Goal: Task Accomplishment & Management: Manage account settings

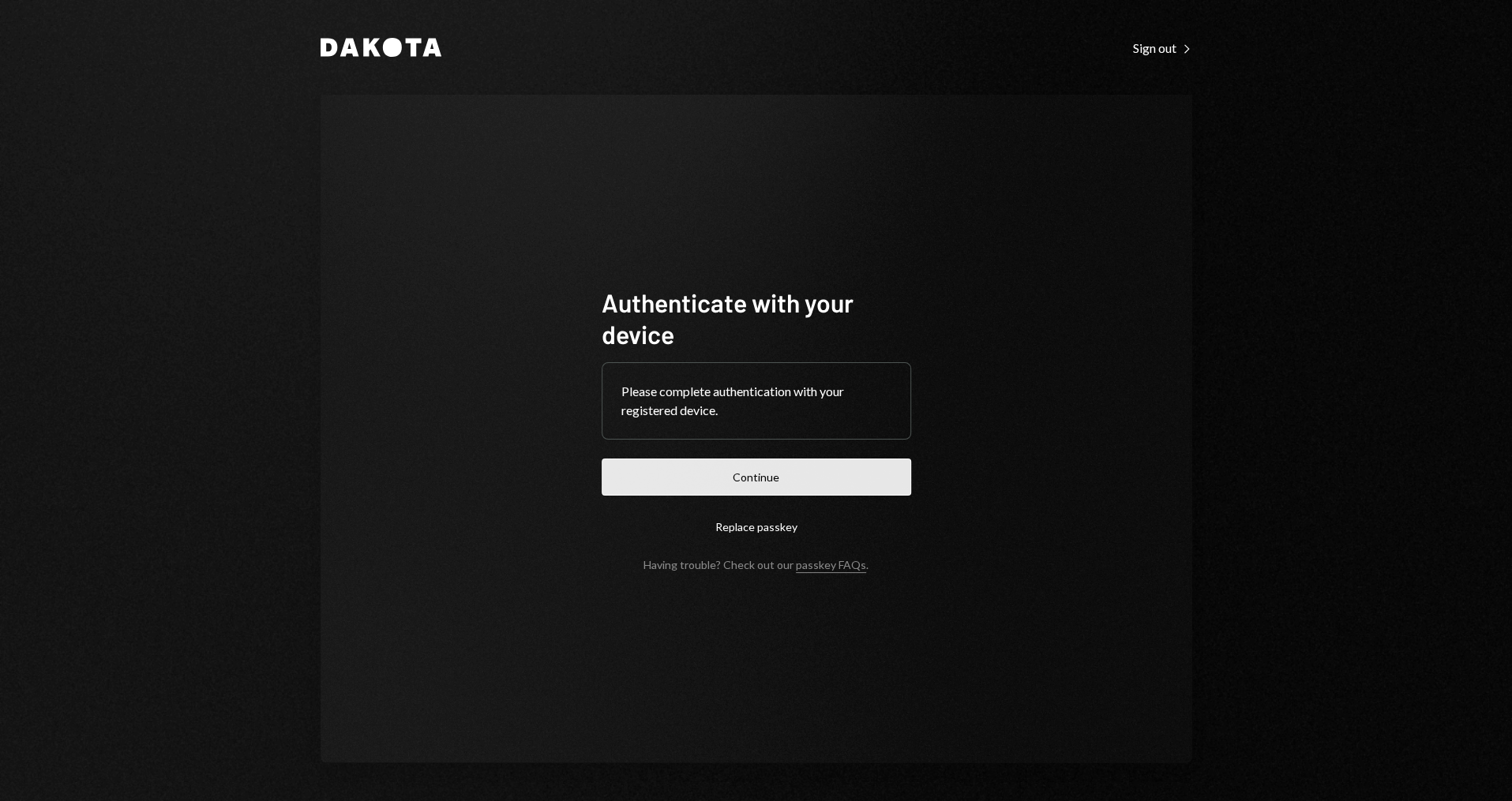
click at [734, 459] on button "Continue" at bounding box center [756, 477] width 309 height 37
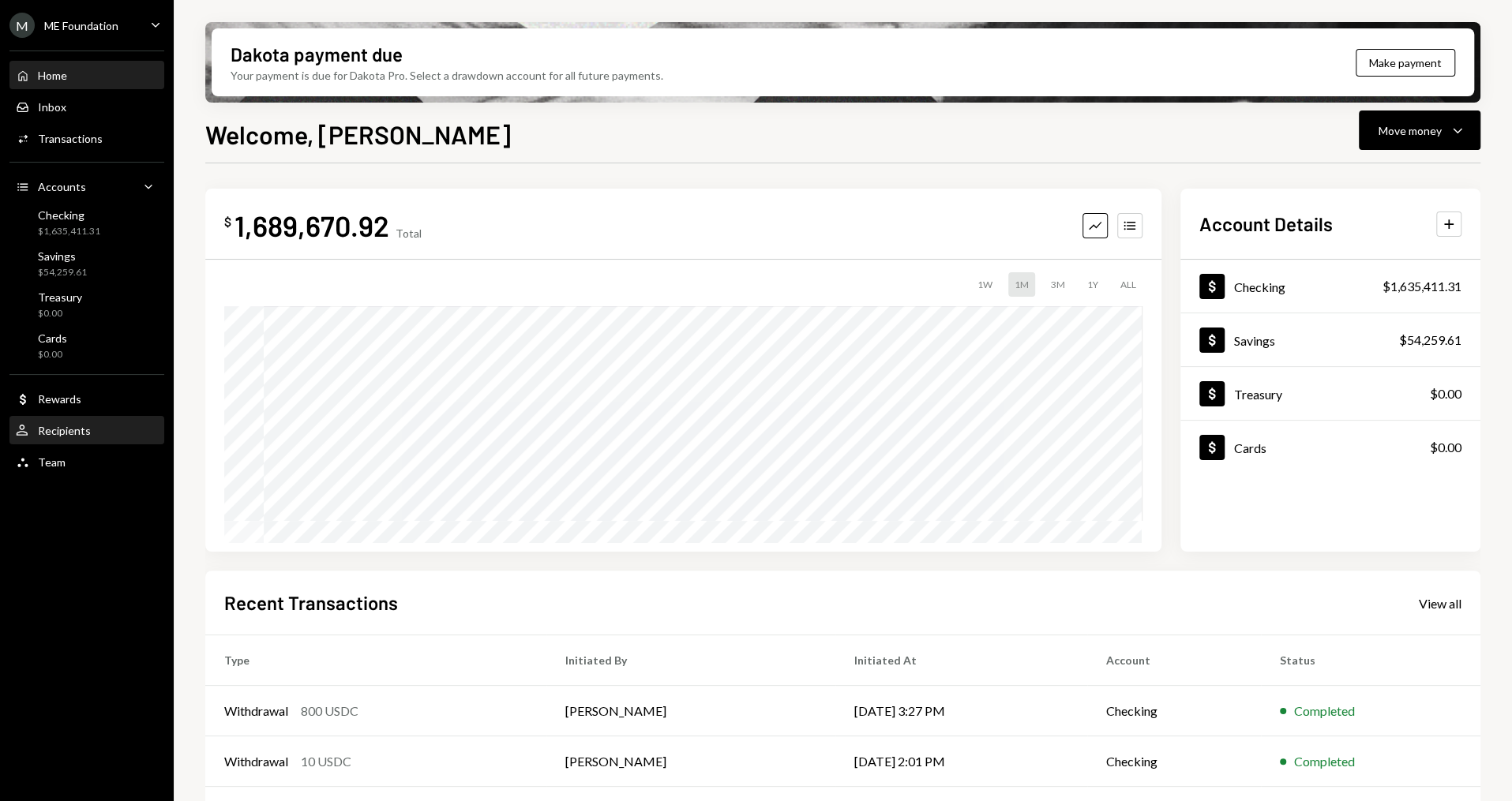
click at [105, 437] on div "User Recipients" at bounding box center [86, 431] width 142 height 14
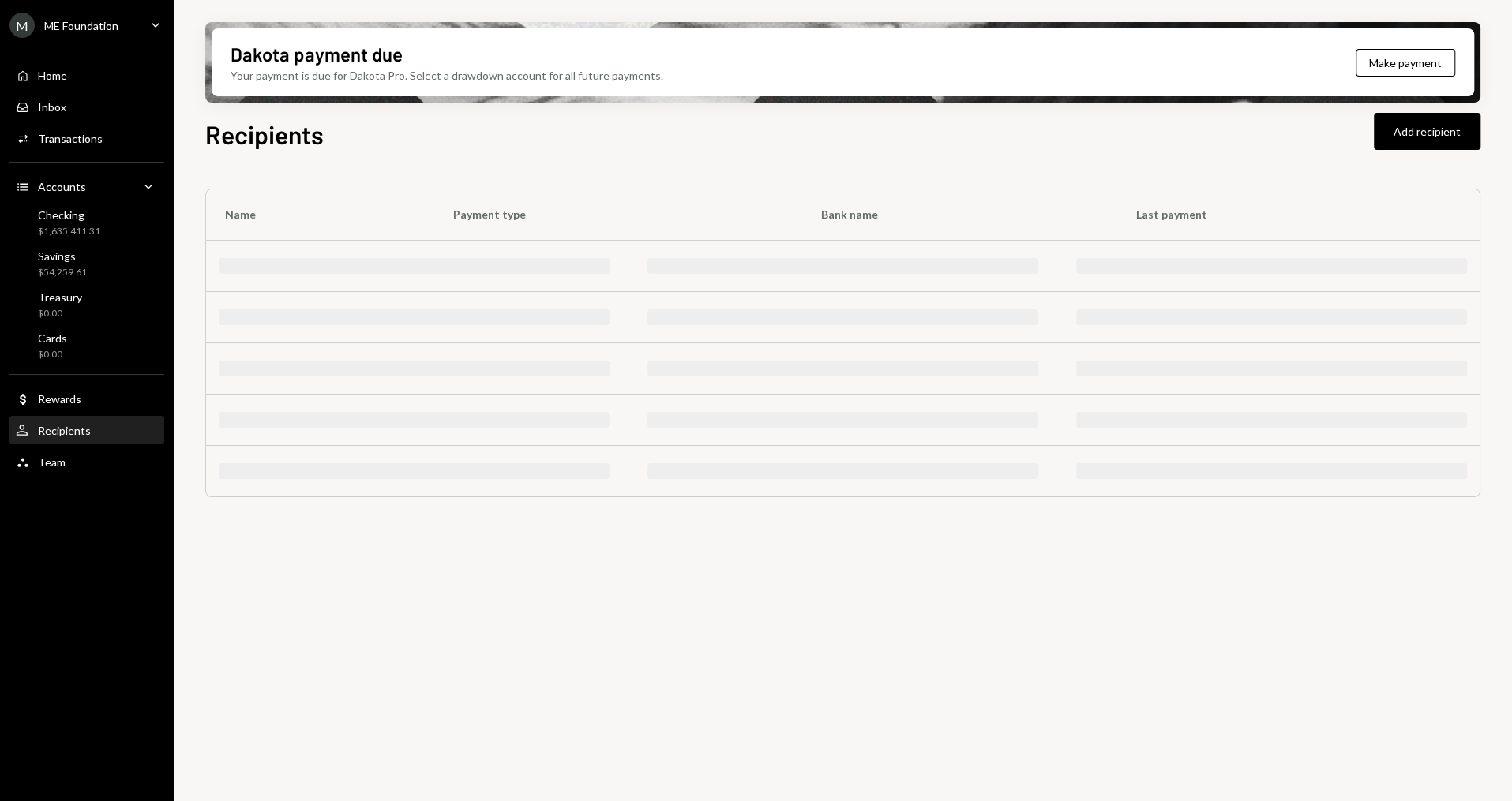
click at [97, 462] on div "Team Team" at bounding box center [86, 462] width 142 height 14
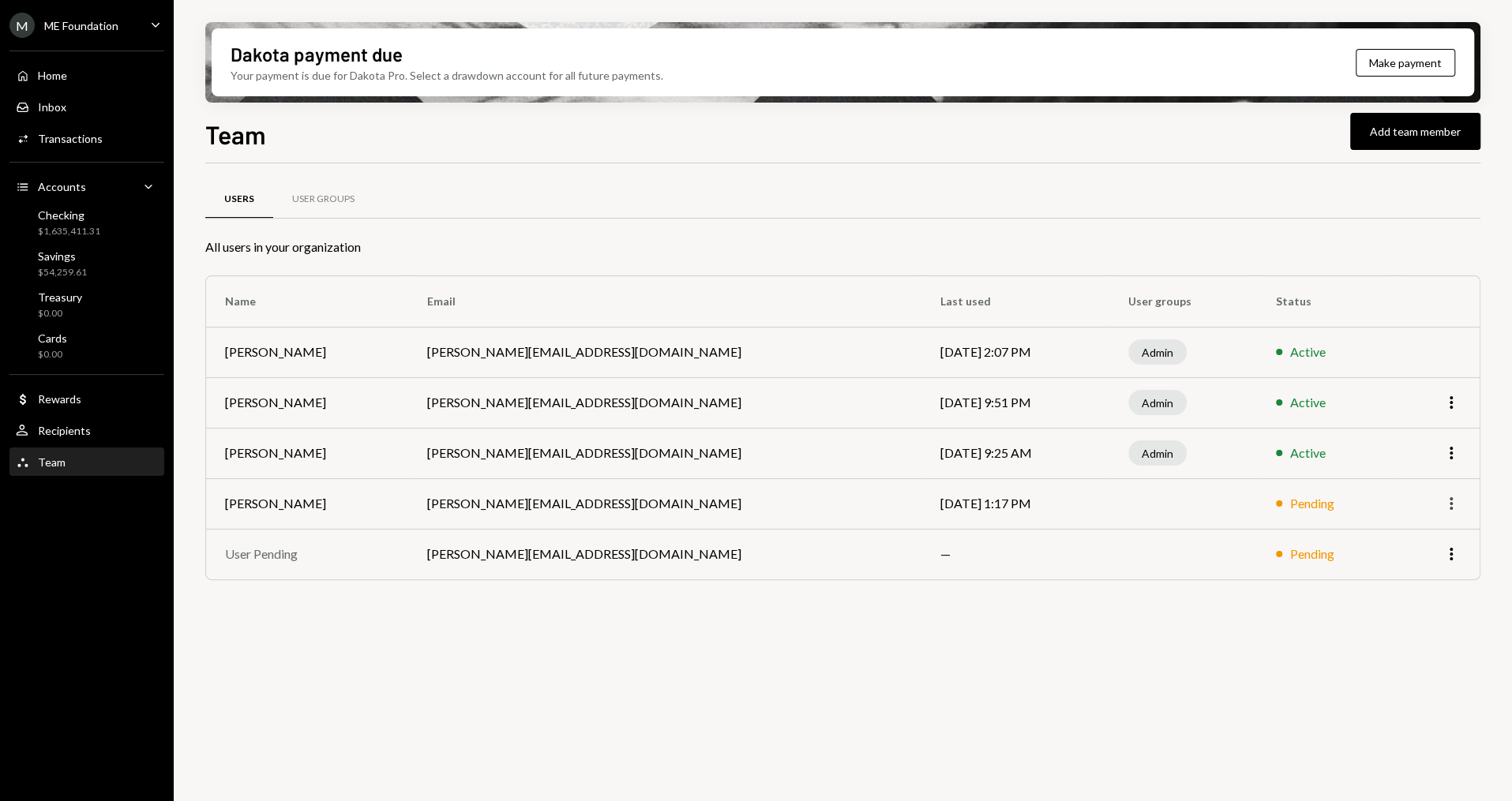
click at [1445, 510] on icon "More" at bounding box center [1450, 503] width 19 height 19
click at [1106, 692] on div "Users User Groups All users in your organization Name Email Last used User grou…" at bounding box center [842, 491] width 1275 height 656
click at [921, 501] on td "[DATE] 1:17 PM" at bounding box center [1015, 503] width 189 height 51
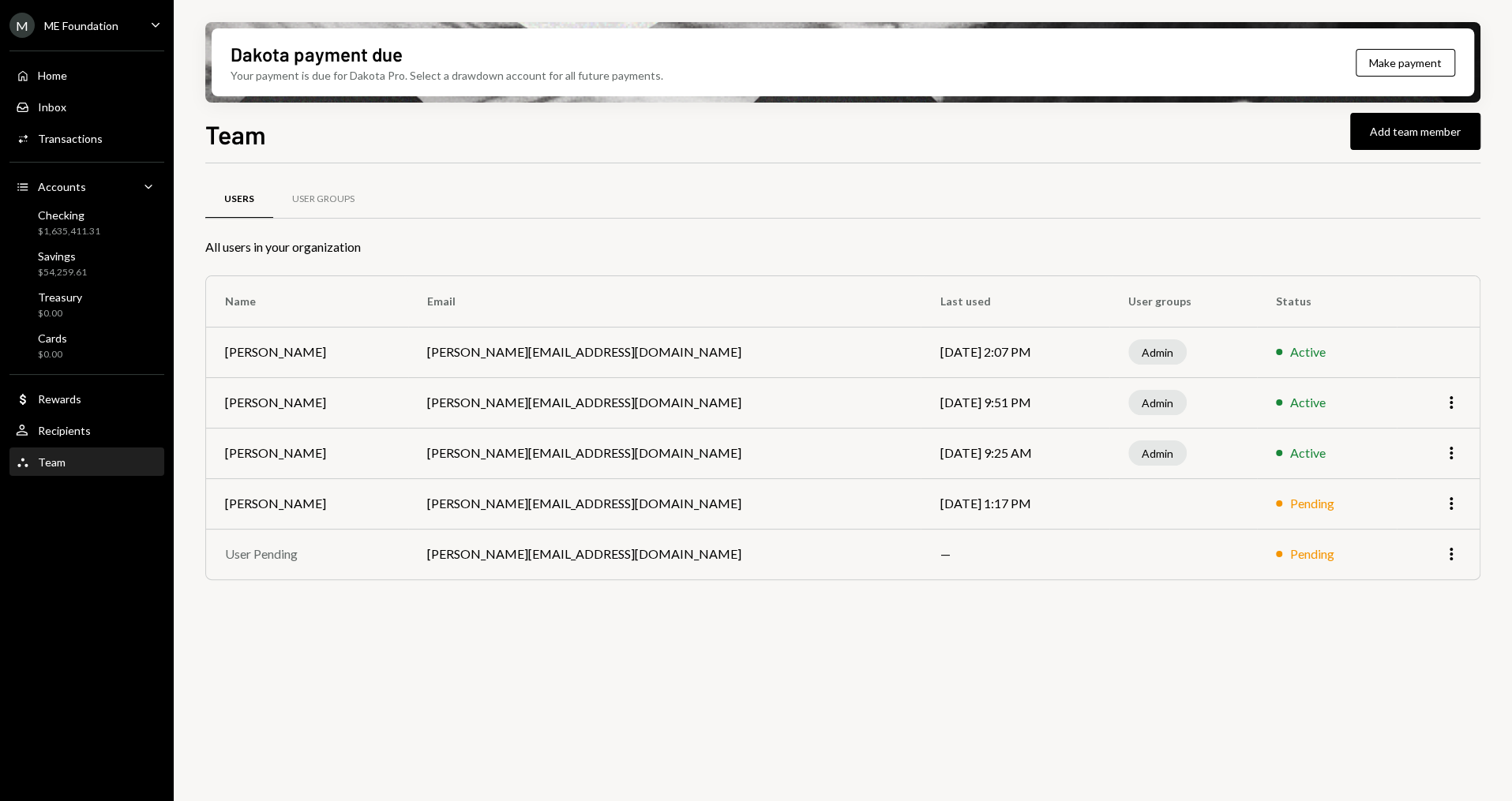
click at [852, 650] on div "Users User Groups All users in your organization Name Email Last used User grou…" at bounding box center [842, 491] width 1275 height 656
click at [536, 499] on td "[PERSON_NAME][EMAIL_ADDRESS][DOMAIN_NAME]" at bounding box center [665, 503] width 512 height 51
copy td "[PERSON_NAME][EMAIL_ADDRESS][DOMAIN_NAME]"
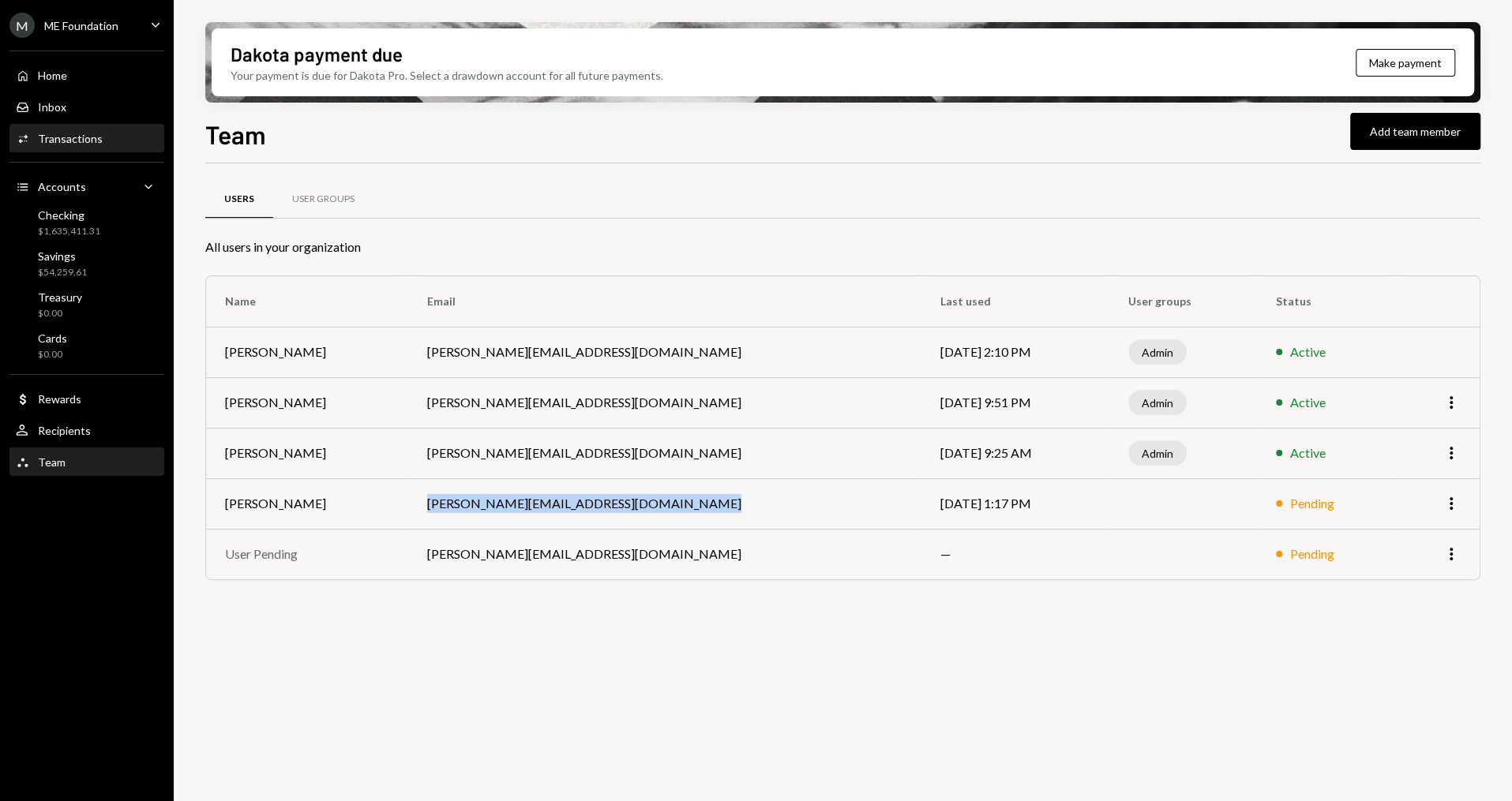
click at [76, 141] on div "Transactions" at bounding box center [71, 139] width 65 height 13
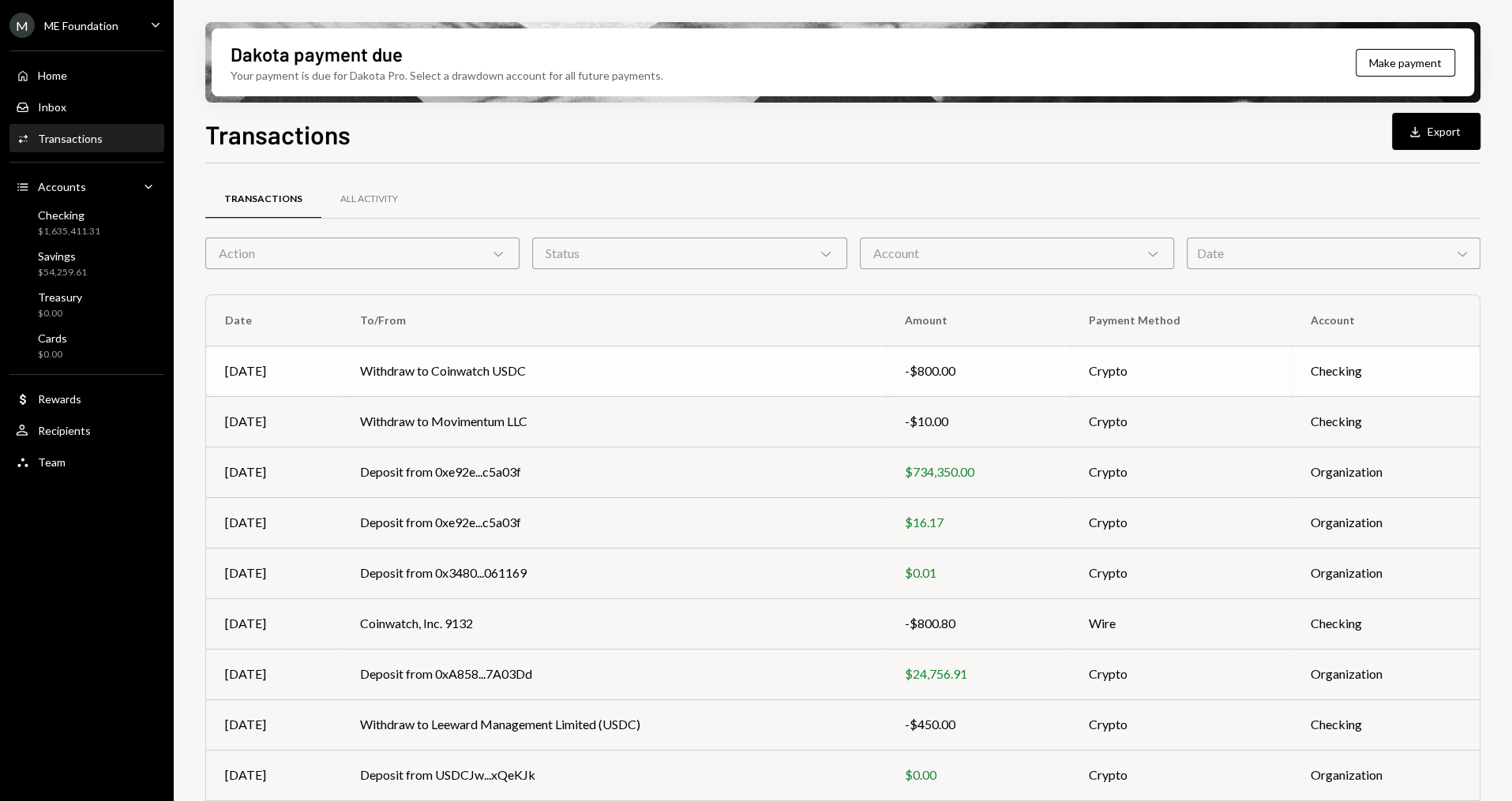
click at [403, 361] on td "Withdraw to Coinwatch USDC" at bounding box center [613, 371] width 545 height 51
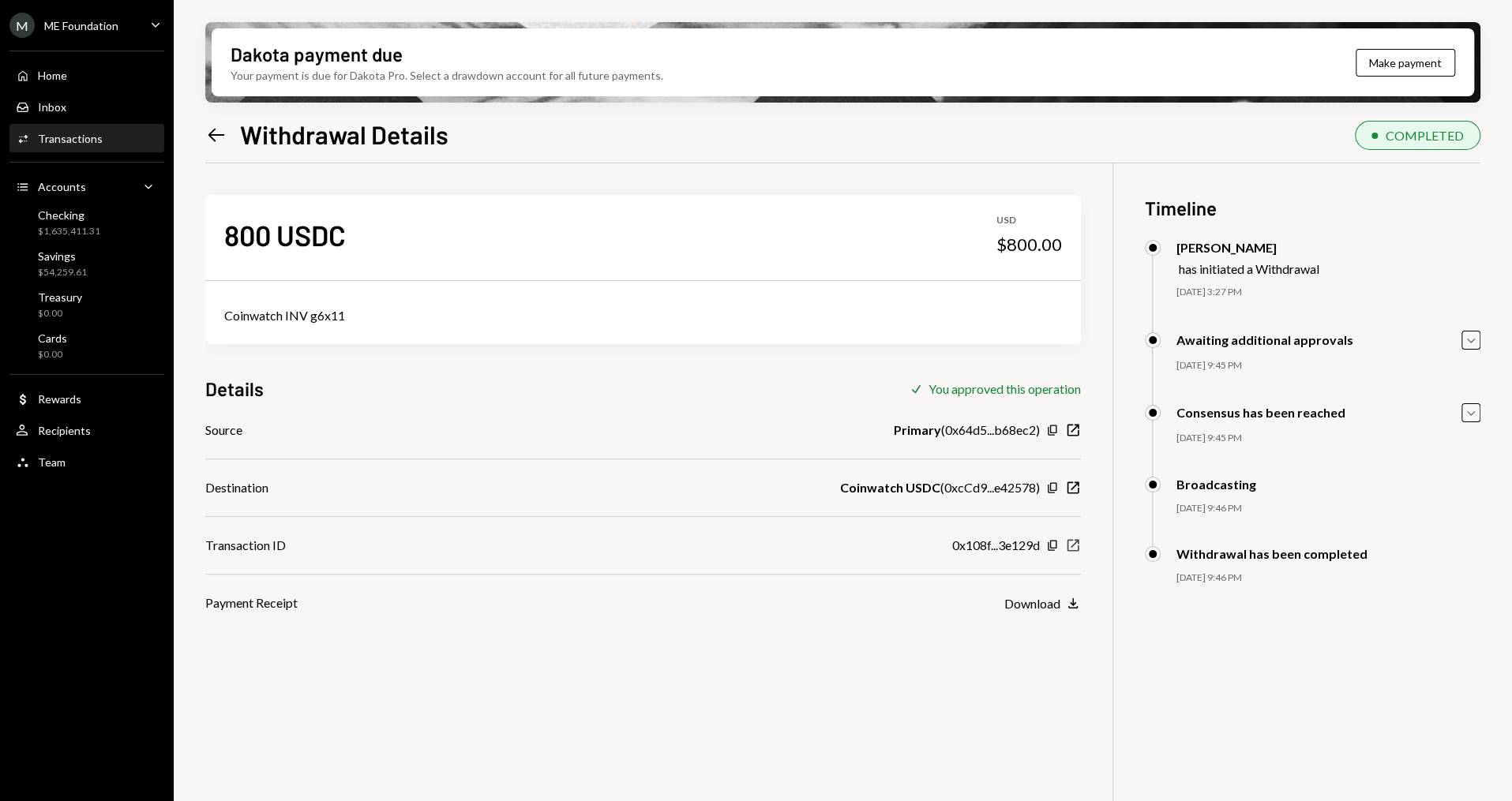
click at [1076, 541] on icon "button" at bounding box center [1073, 546] width 12 height 12
click at [101, 104] on div "Inbox Inbox" at bounding box center [86, 107] width 142 height 14
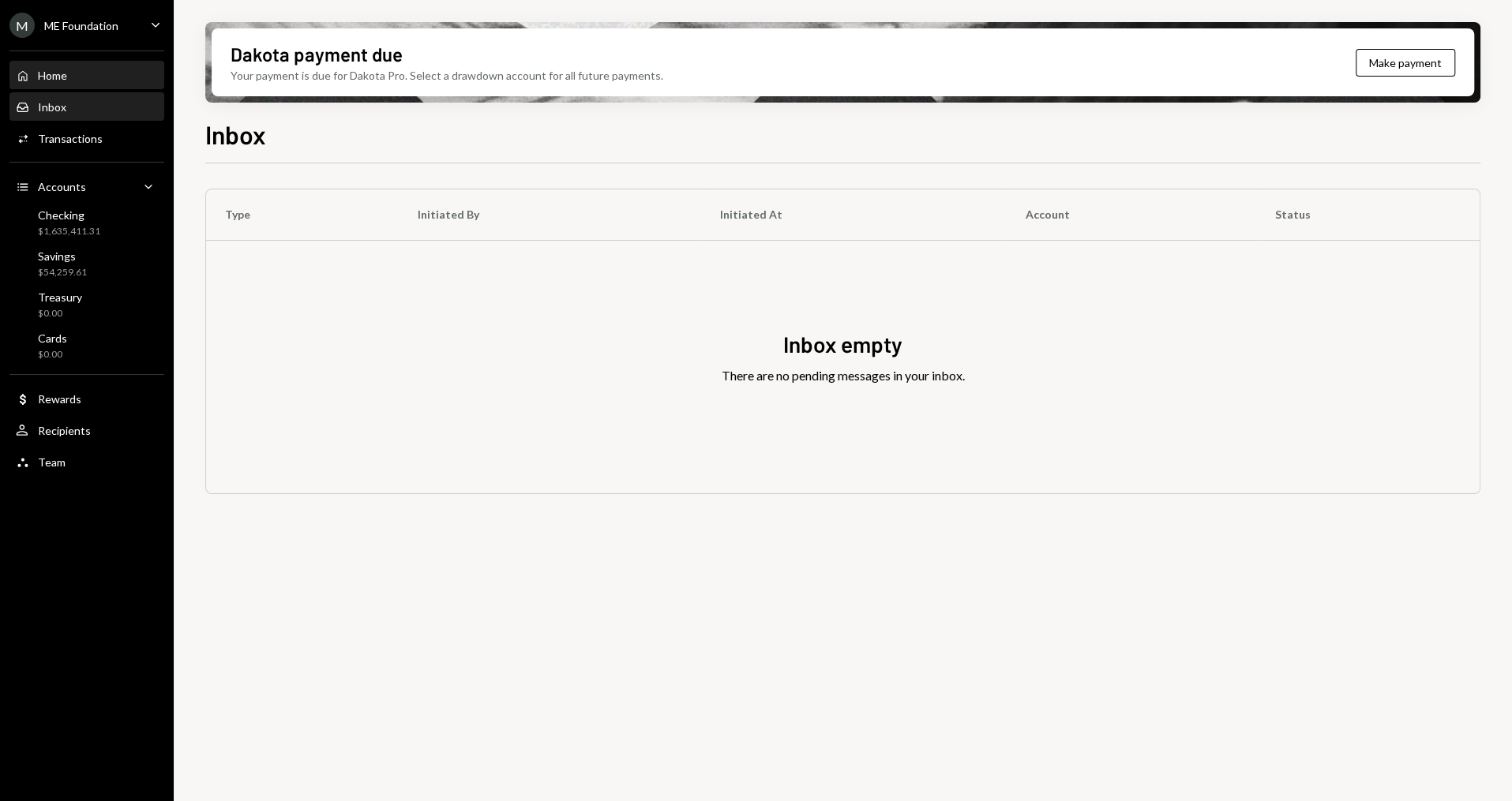
click at [106, 61] on link "Home Home" at bounding box center [86, 75] width 155 height 28
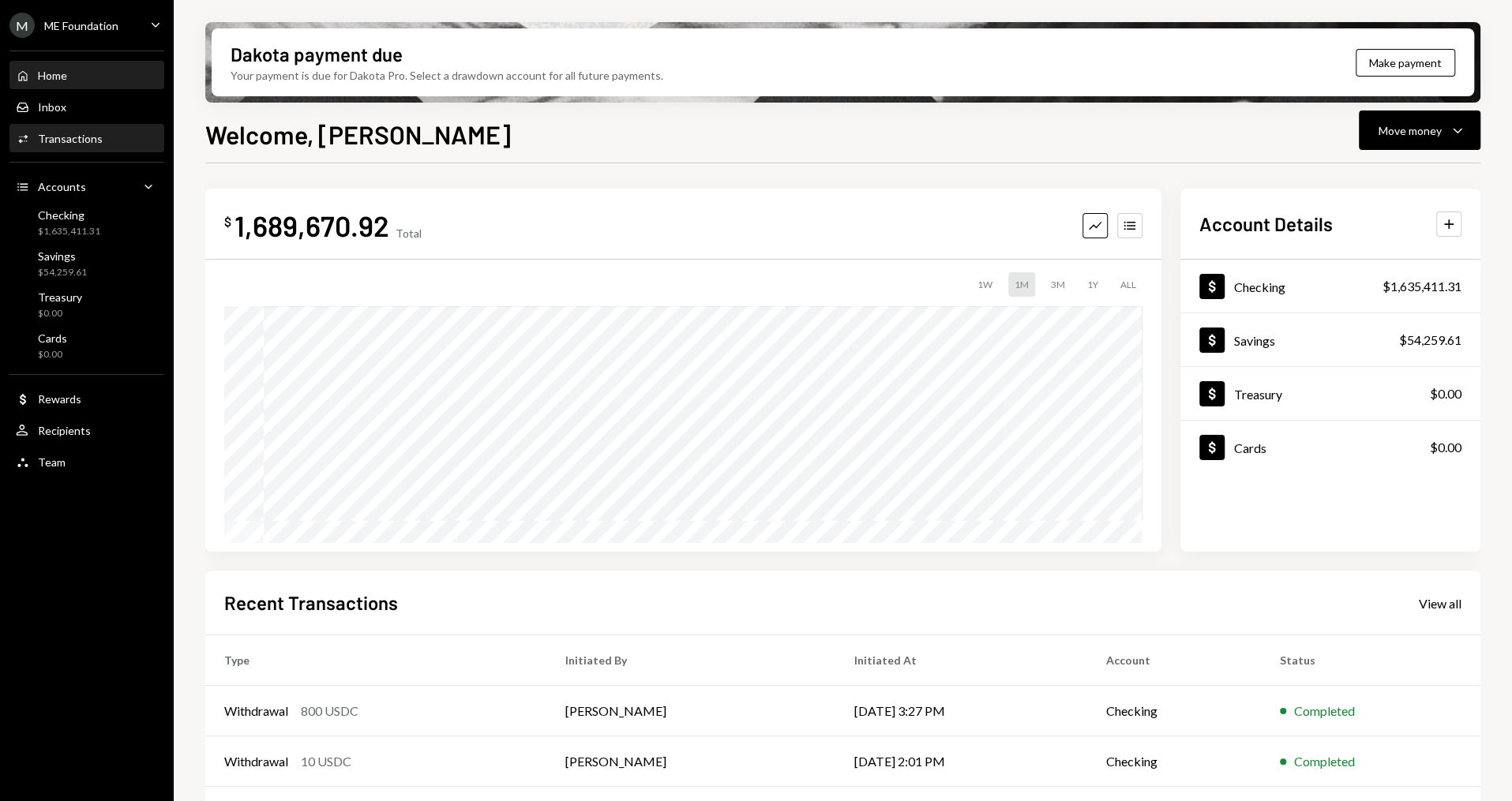
click at [87, 132] on div "Activities Transactions" at bounding box center [59, 139] width 86 height 14
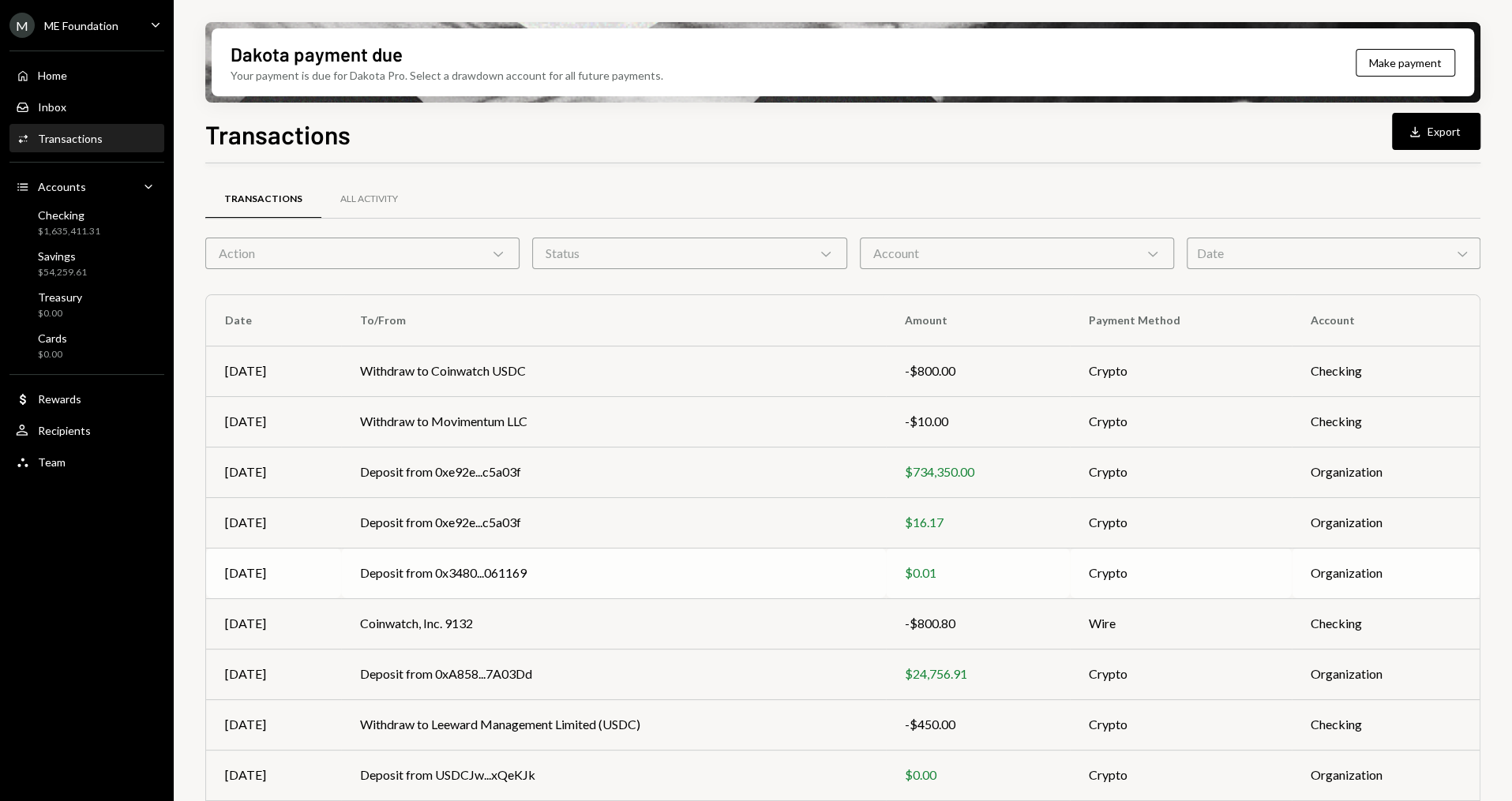
scroll to position [97, 0]
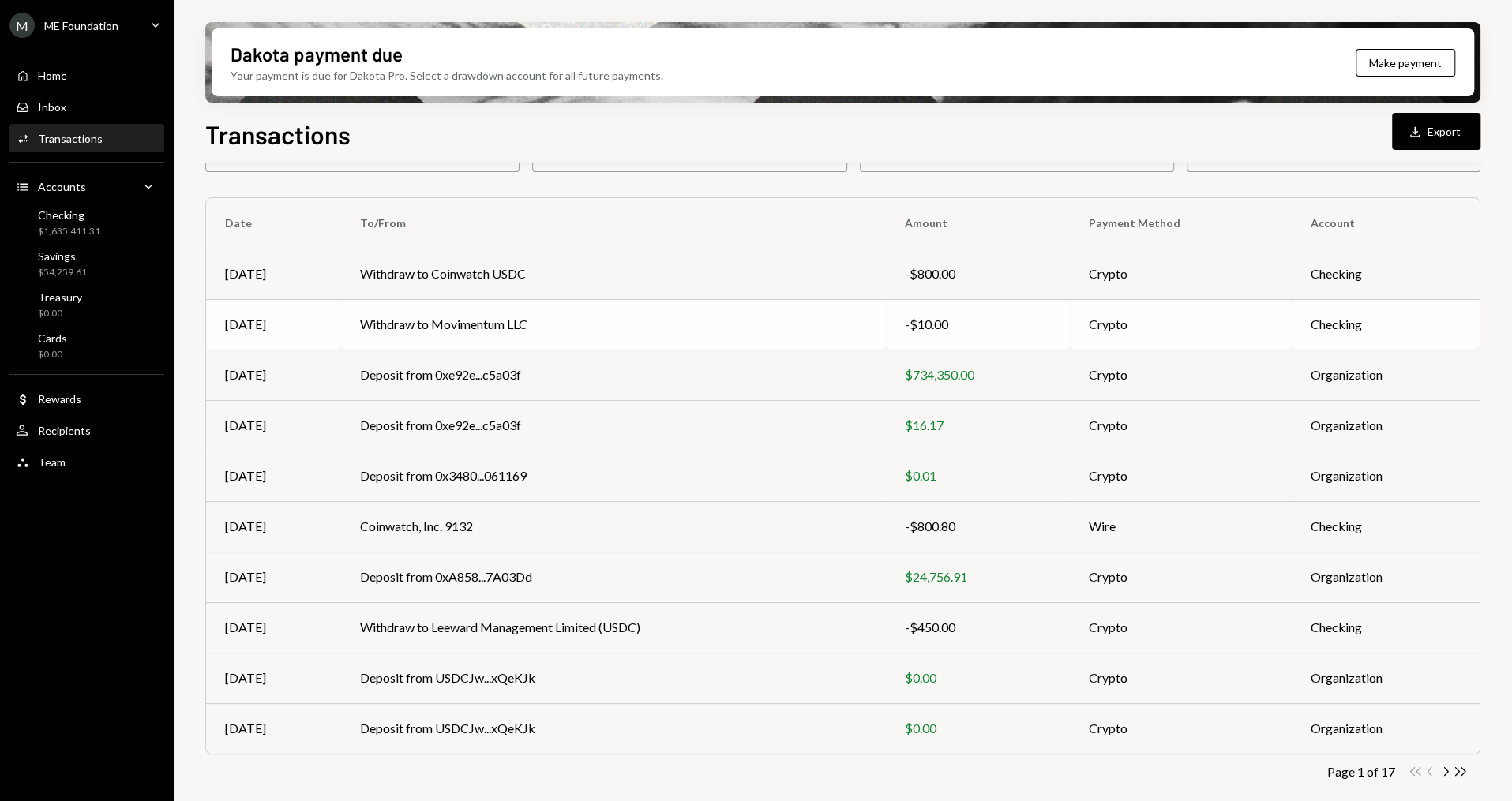
click at [622, 319] on td "Withdraw to Movimentum LLC" at bounding box center [613, 324] width 545 height 51
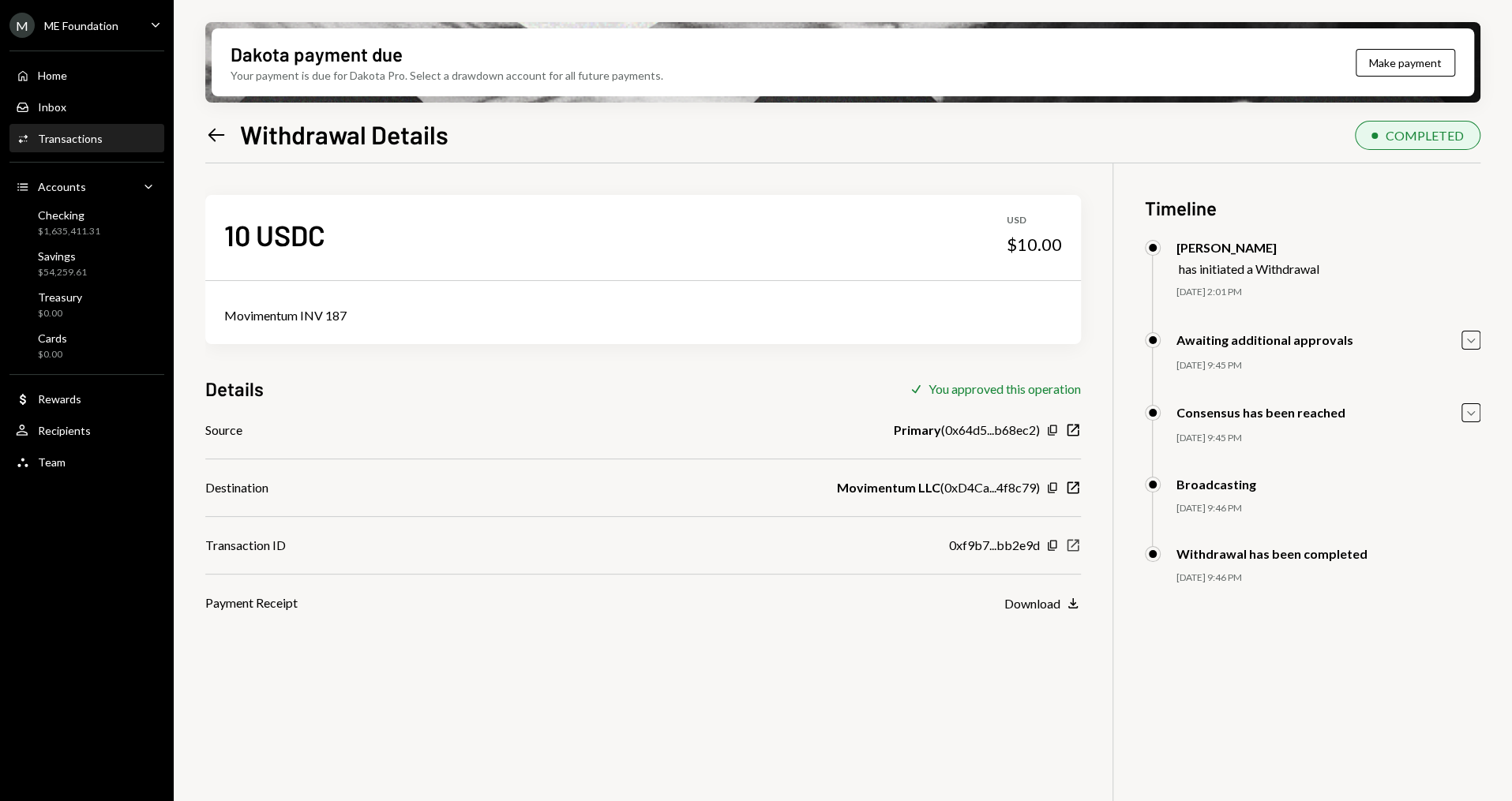
click at [1075, 544] on icon "New Window" at bounding box center [1072, 545] width 16 height 16
click at [119, 37] on div "M ME Foundation Caret Down" at bounding box center [86, 25] width 174 height 25
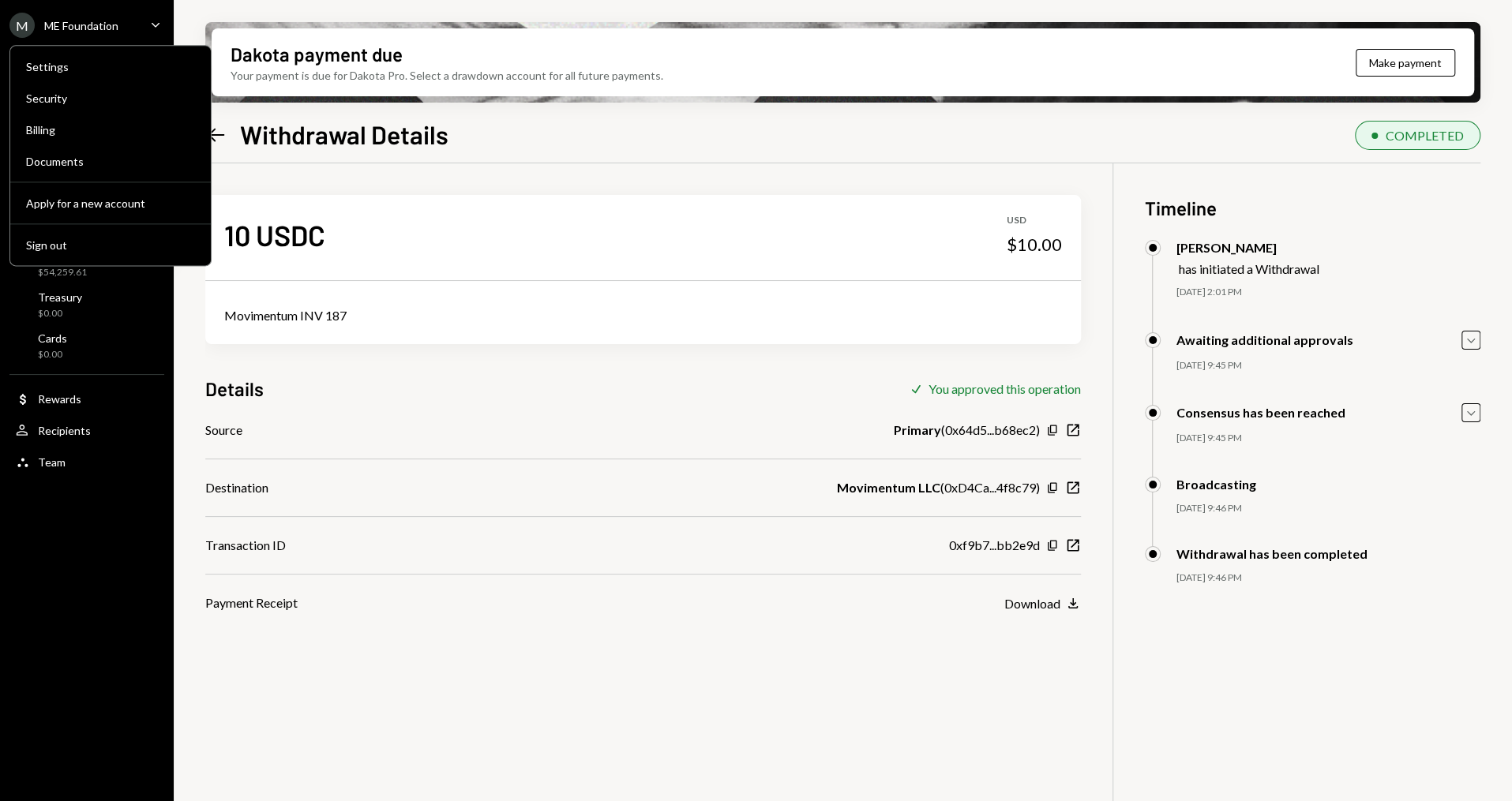
click at [101, 228] on div "Settings Security Billing Documents Apply for a new account Sign out" at bounding box center [110, 156] width 202 height 221
click at [102, 247] on div "Sign out" at bounding box center [110, 245] width 169 height 13
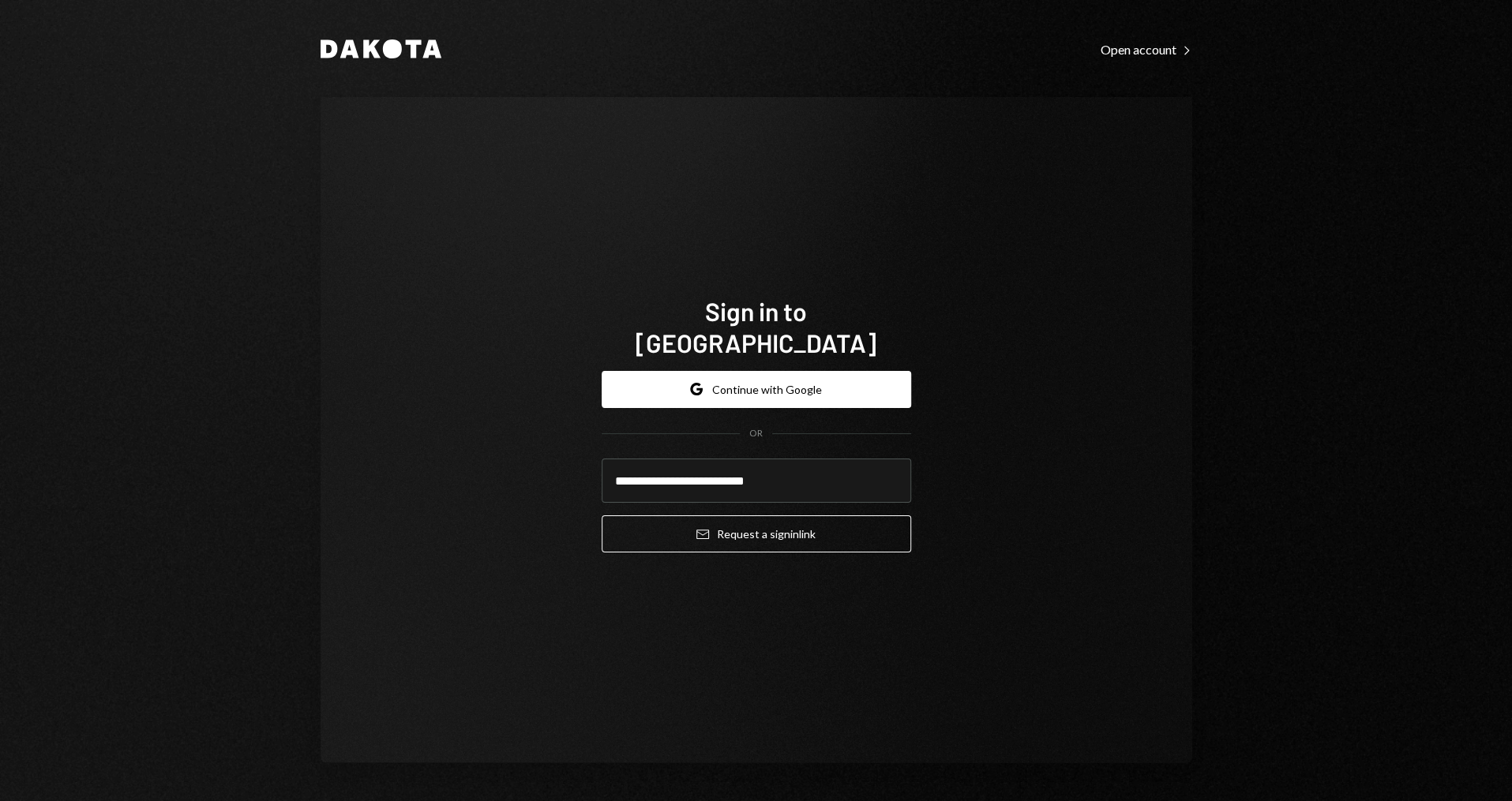
type input "**********"
click at [601, 516] on button "Email Request a sign in link" at bounding box center [756, 534] width 309 height 37
